Goal: Transaction & Acquisition: Purchase product/service

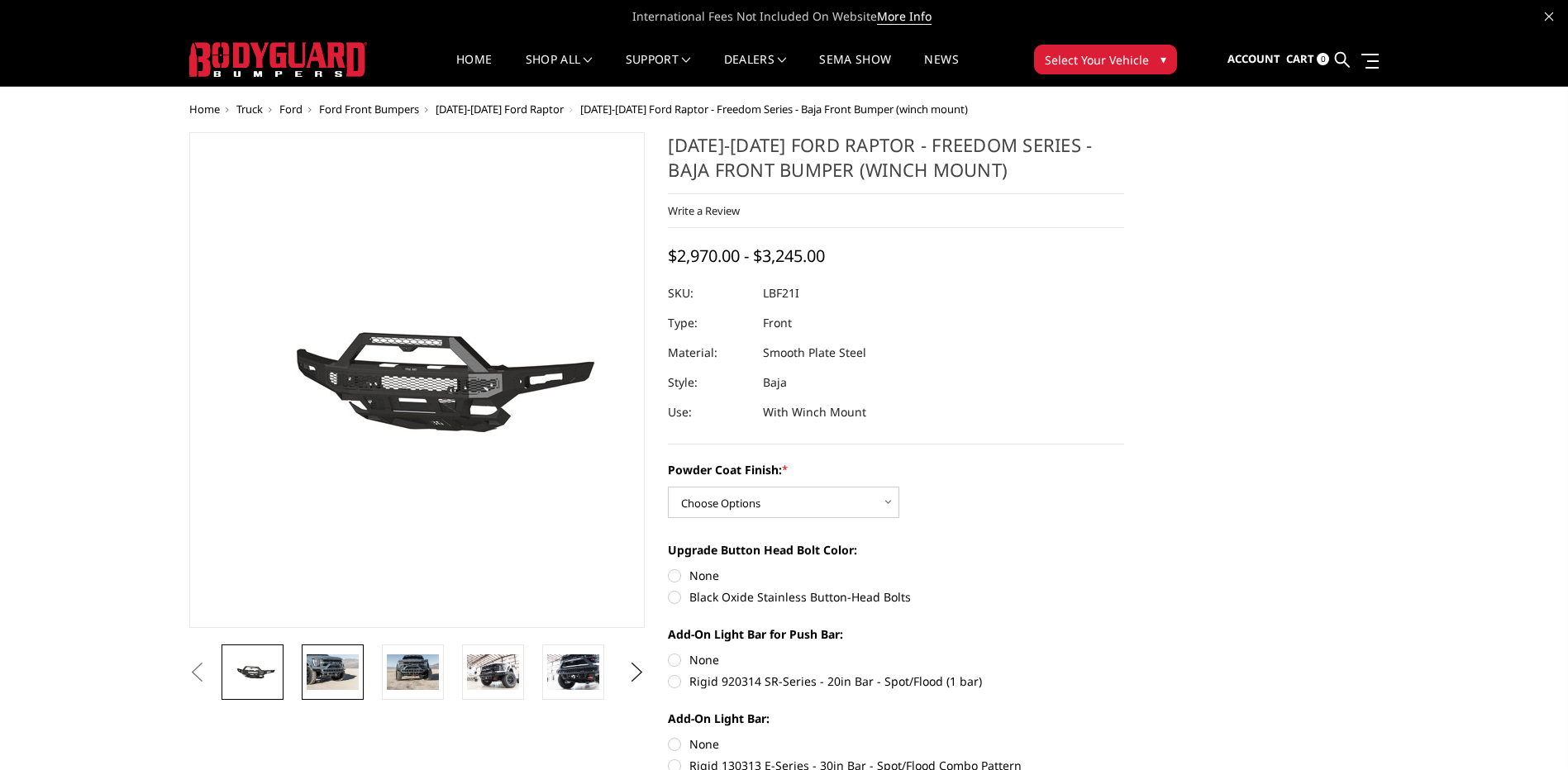
click at [324, 670] on img at bounding box center [332, 672] width 52 height 35
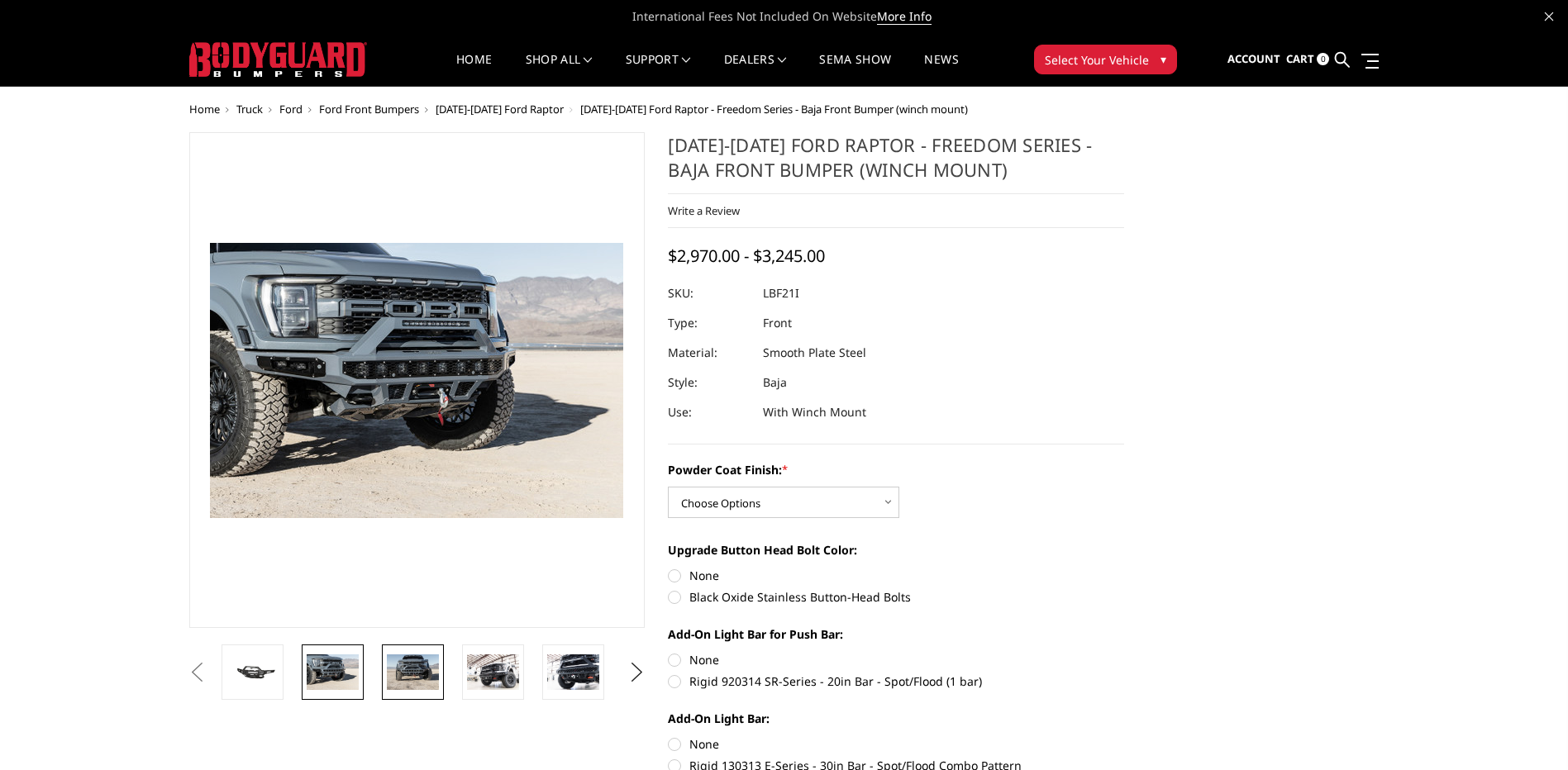
click at [402, 671] on img at bounding box center [413, 672] width 52 height 35
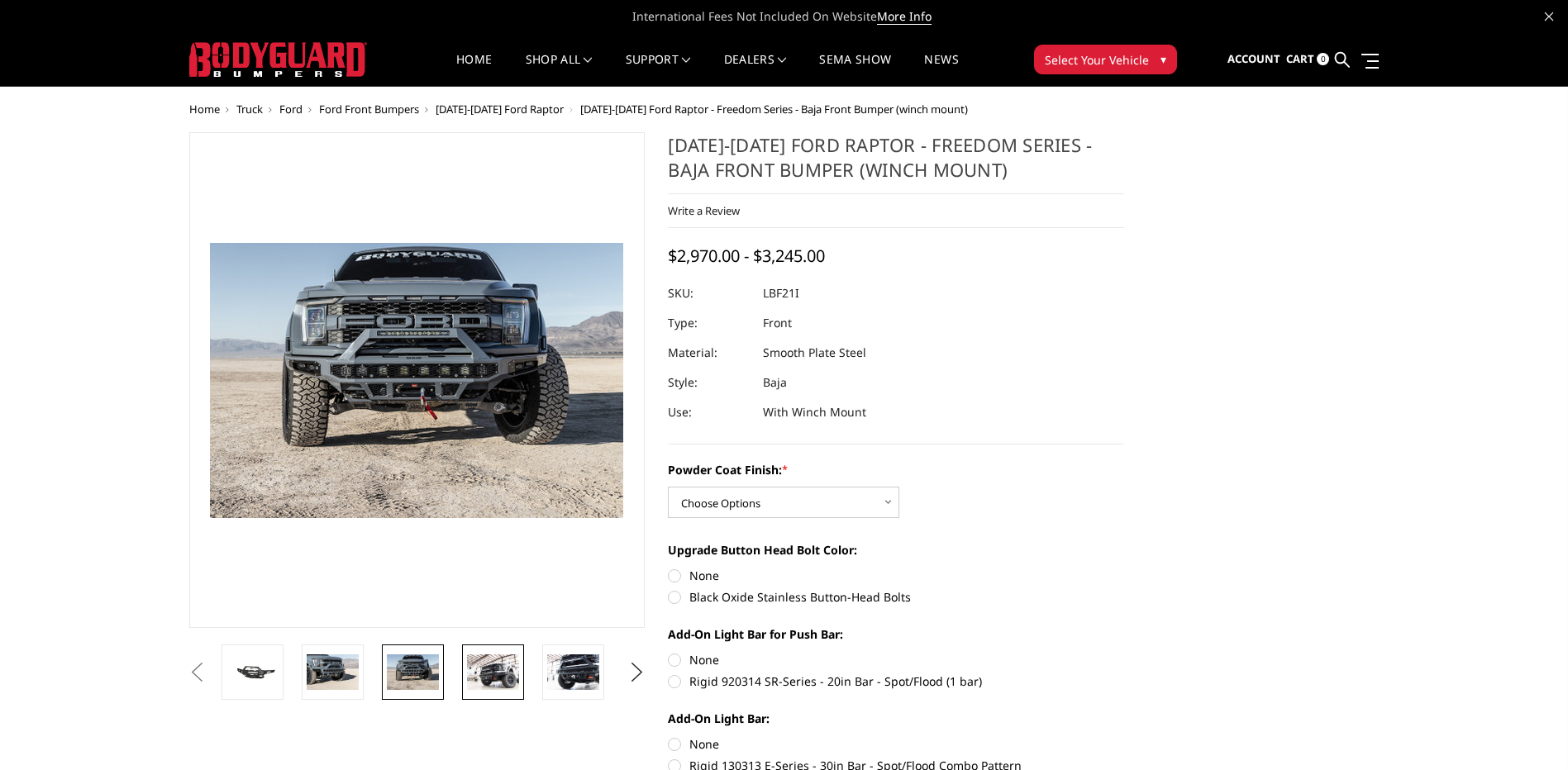
click at [480, 671] on img at bounding box center [492, 672] width 52 height 35
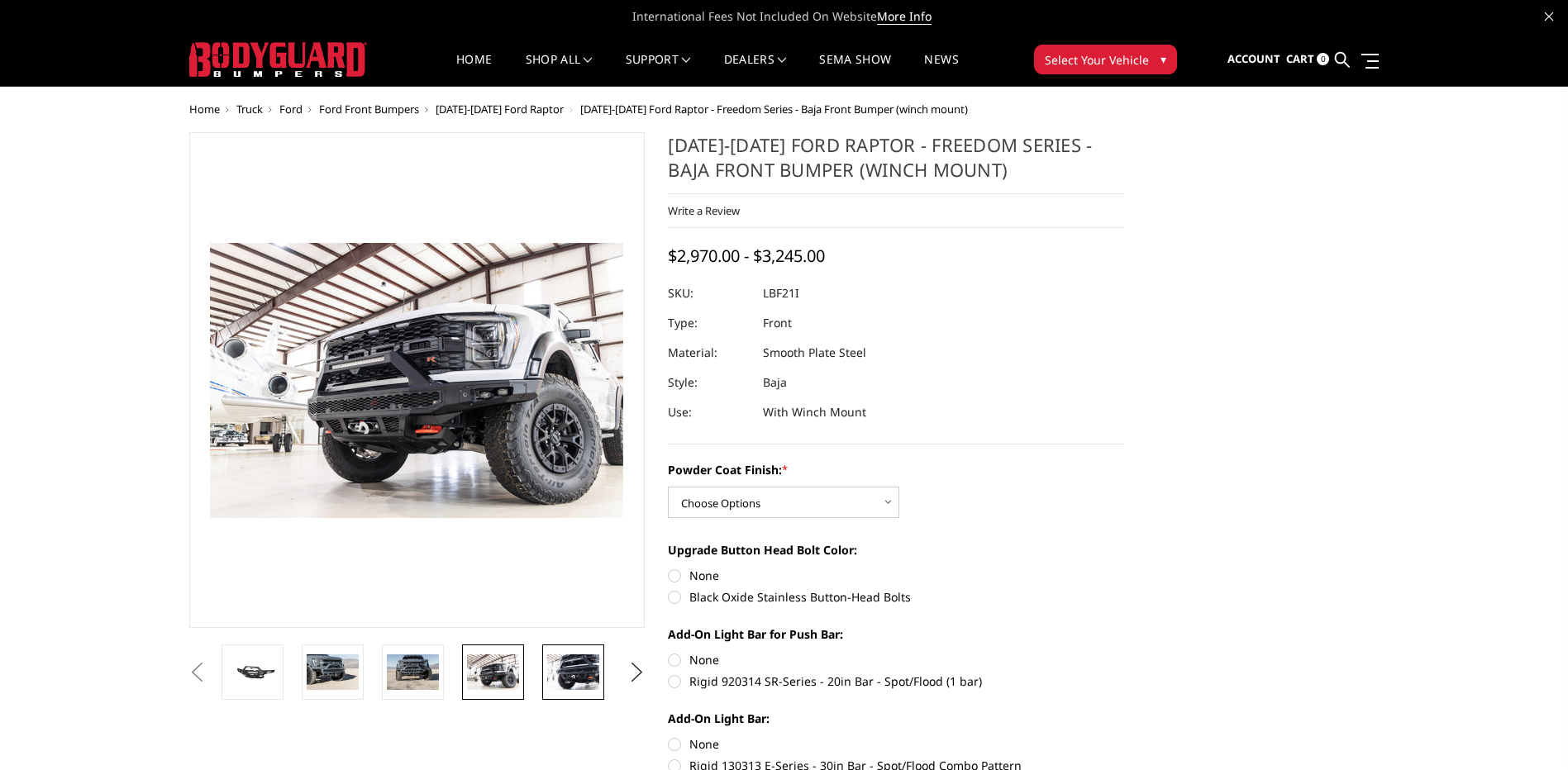
click at [576, 669] on img at bounding box center [573, 672] width 52 height 35
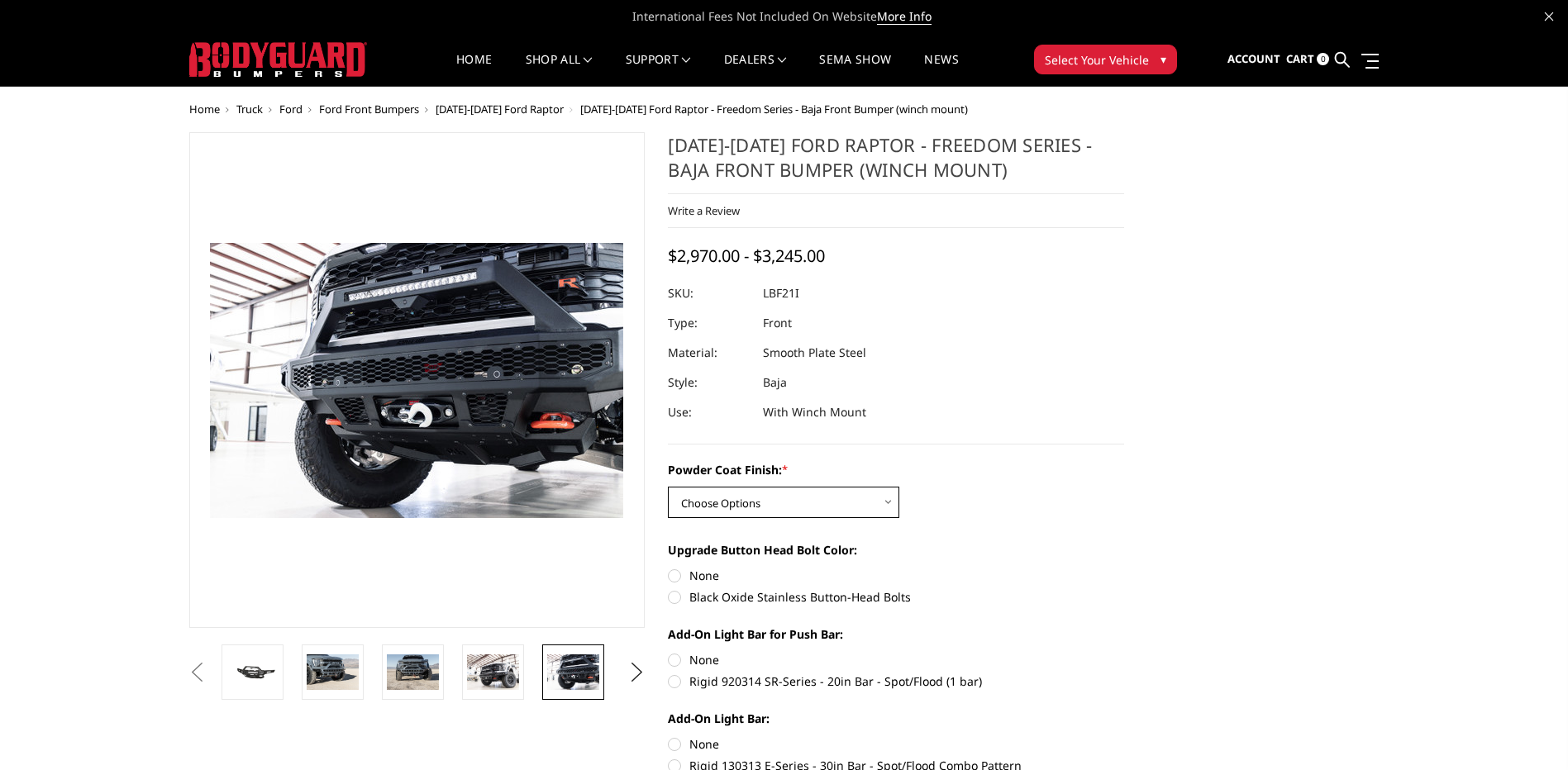
click at [889, 502] on select "Choose Options Bare Metal Texture Black Powder Coat" at bounding box center [783, 502] width 231 height 31
select select "2766"
click at [668, 487] on select "Choose Options Bare Metal Texture Black Powder Coat" at bounding box center [783, 502] width 231 height 31
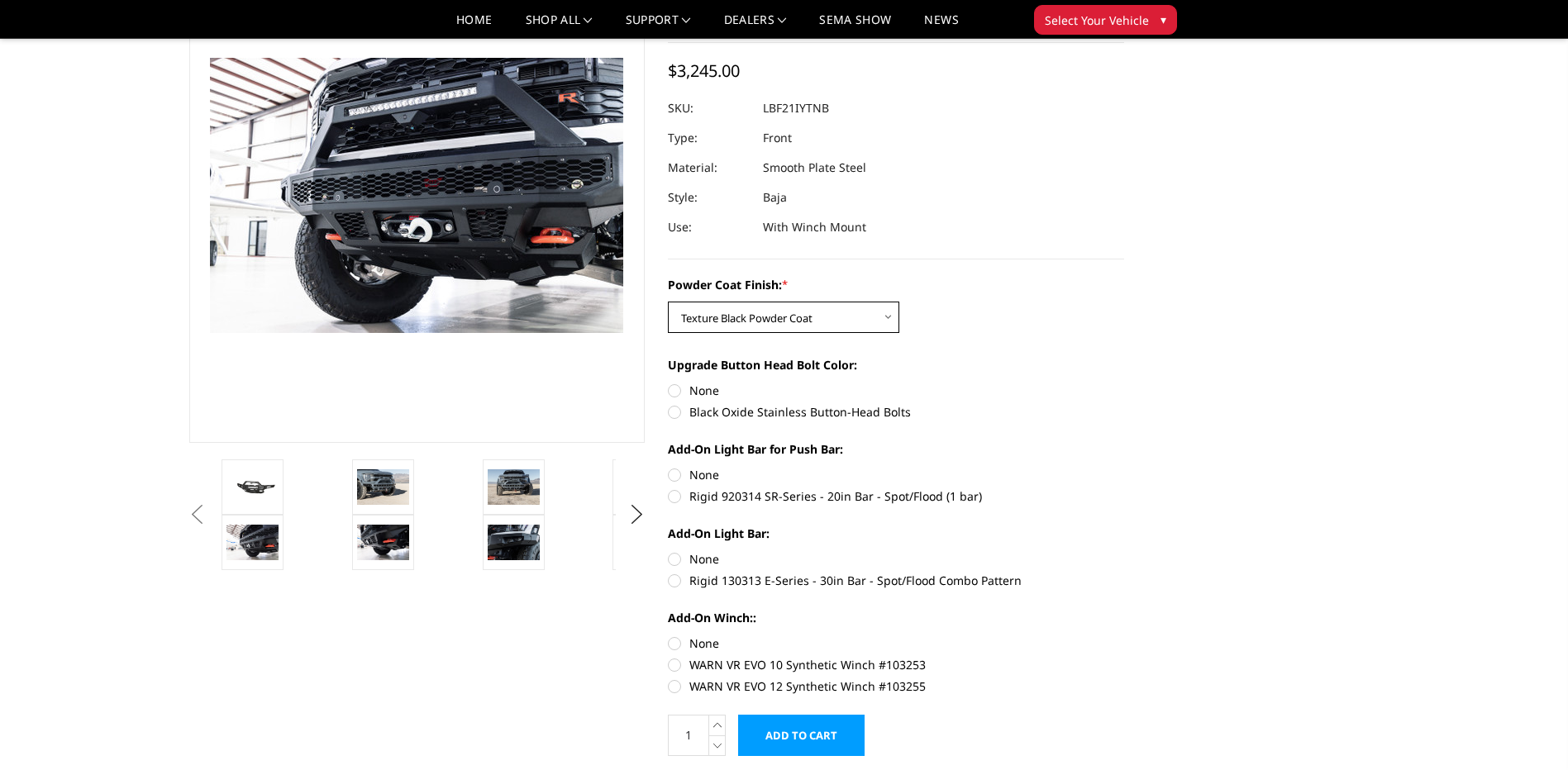
scroll to position [165, 0]
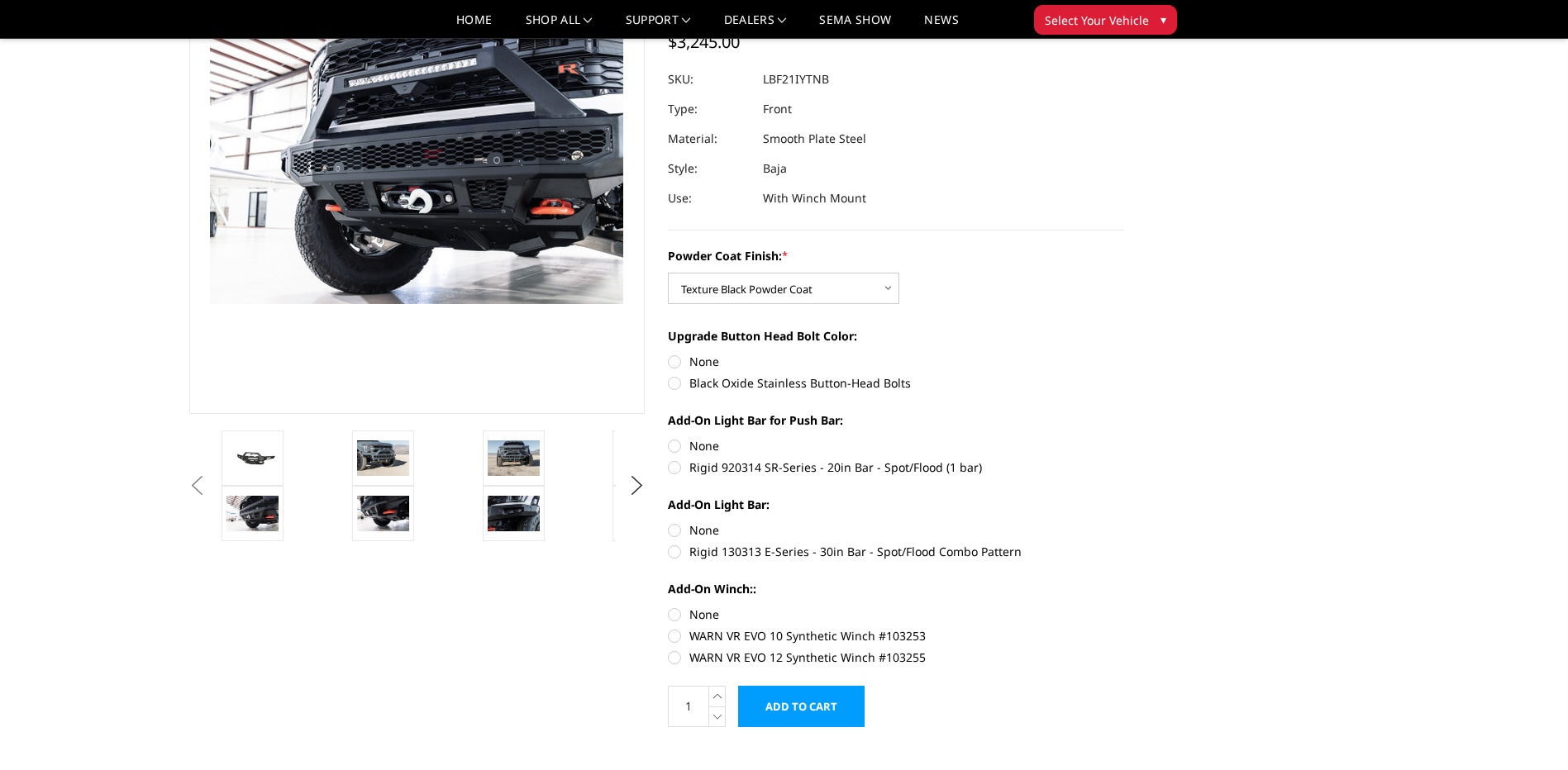
click at [672, 362] on label "None" at bounding box center [895, 362] width 457 height 17
click at [668, 354] on input "None" at bounding box center [668, 353] width 1 height 1
radio input "true"
click at [673, 449] on label "None" at bounding box center [895, 446] width 457 height 17
click at [668, 438] on input "None" at bounding box center [668, 437] width 1 height 1
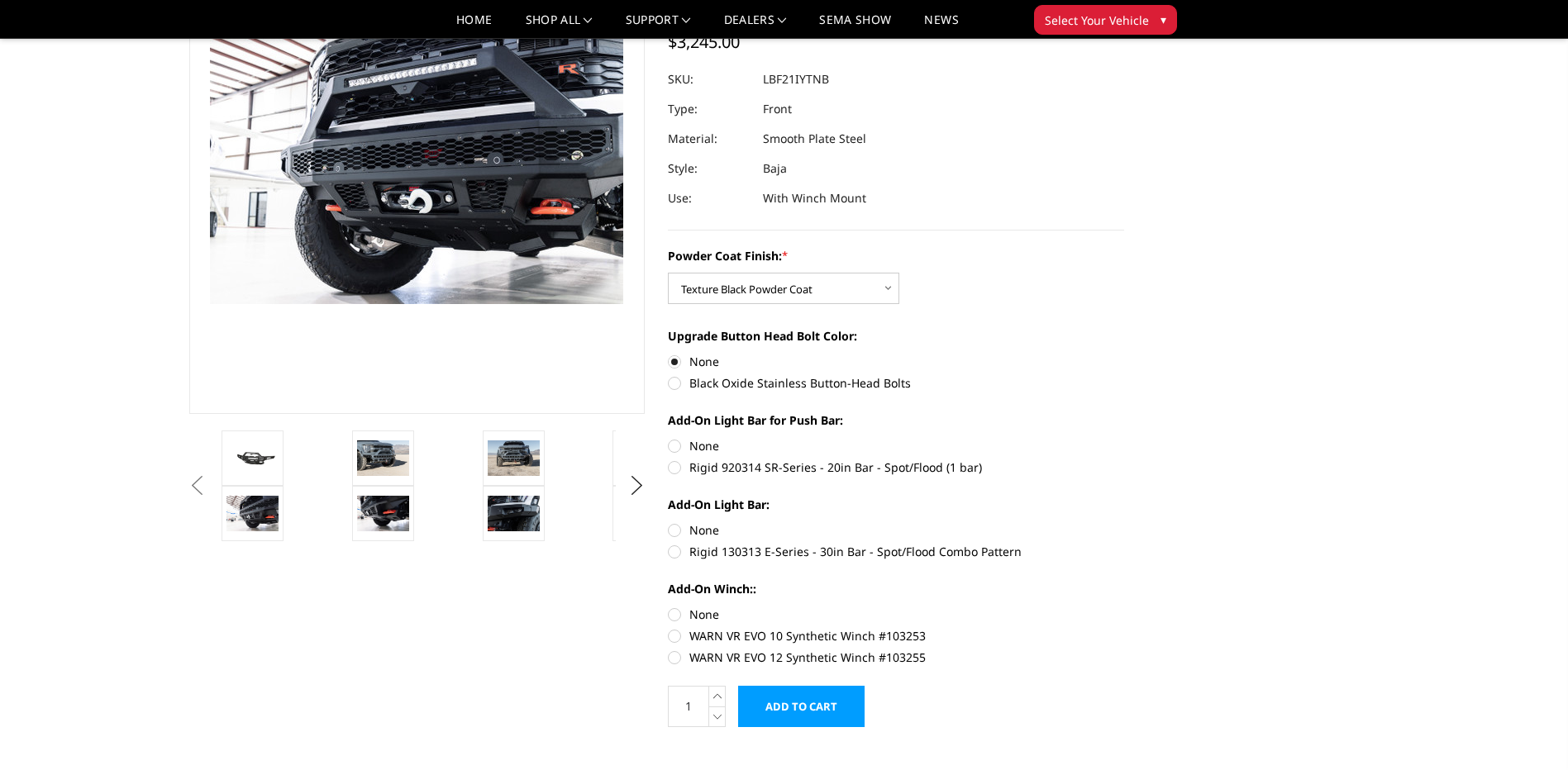
radio input "true"
click at [679, 527] on label "None" at bounding box center [895, 530] width 457 height 17
click at [668, 523] on input "None" at bounding box center [668, 522] width 1 height 1
radio input "true"
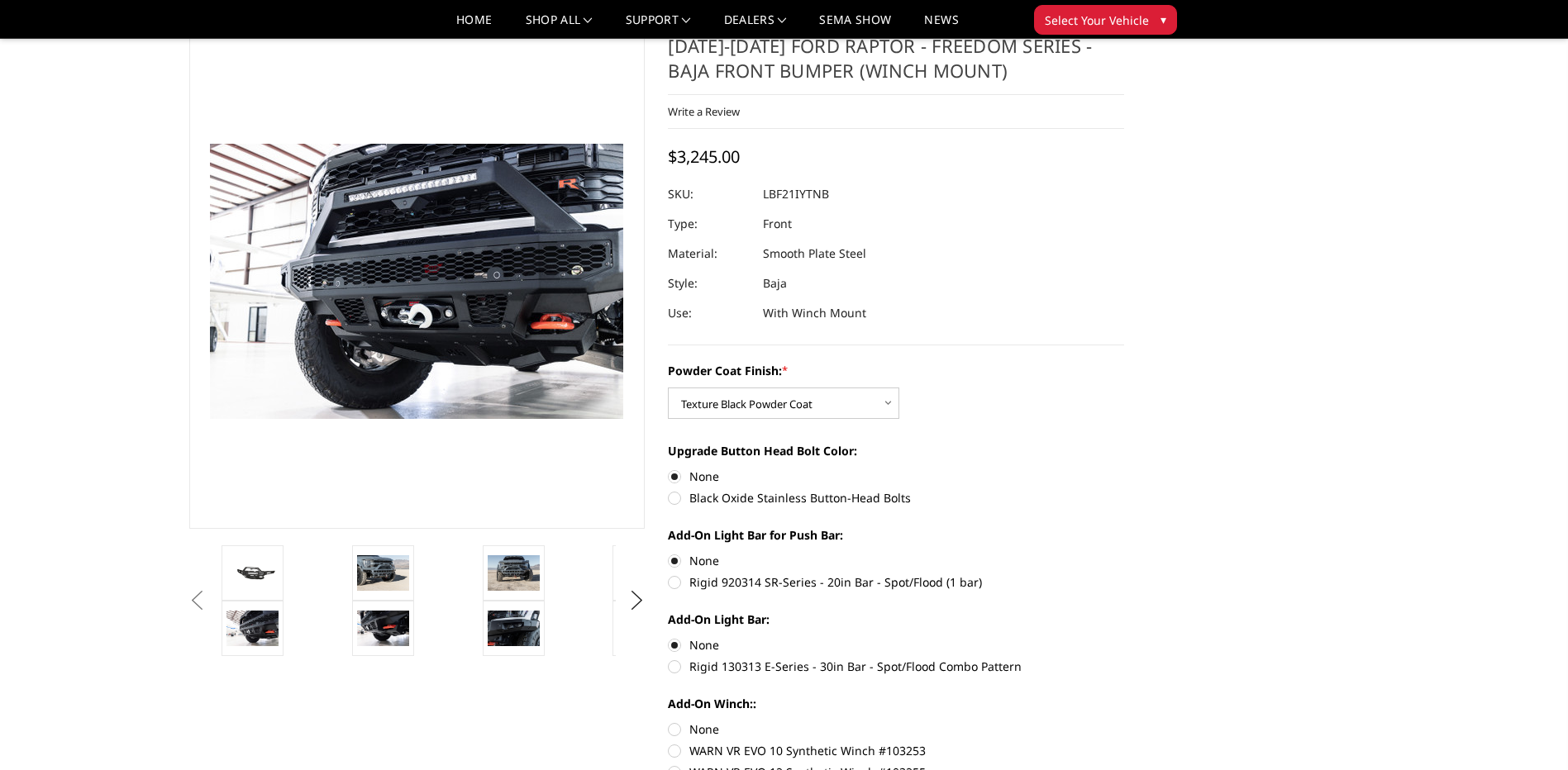
scroll to position [0, 0]
